Goal: Navigation & Orientation: Find specific page/section

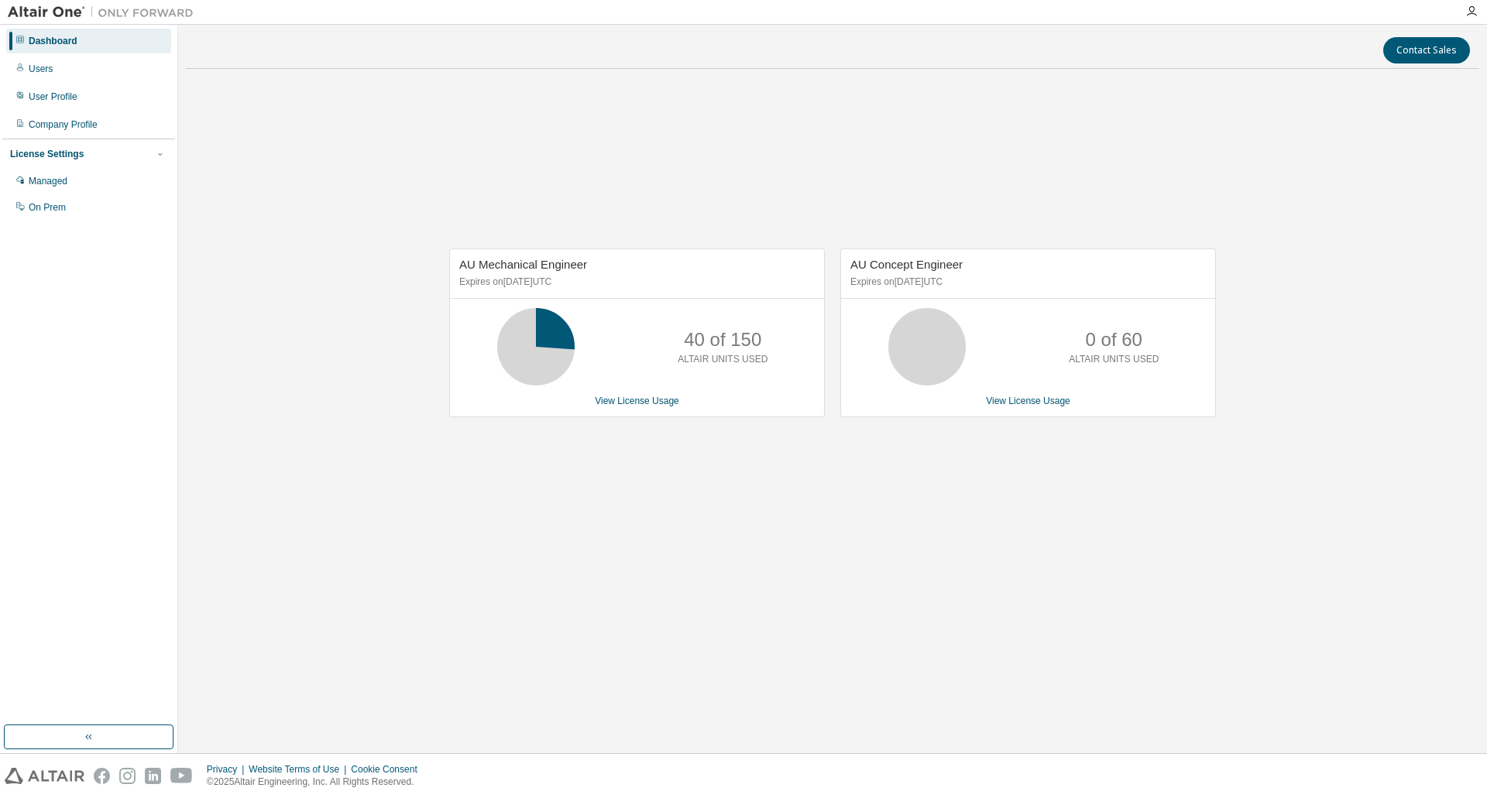
click at [1154, 166] on div "AU Mechanical Engineer Expires on [DATE] UTC 40 of 150 ALTAIR UNITS USED View L…" at bounding box center [832, 340] width 1293 height 519
